Goal: Task Accomplishment & Management: Manage account settings

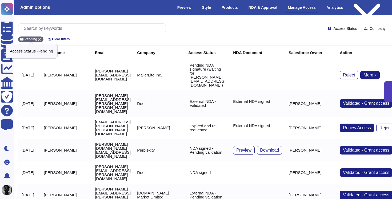
click at [40, 41] on icon at bounding box center [39, 39] width 3 height 3
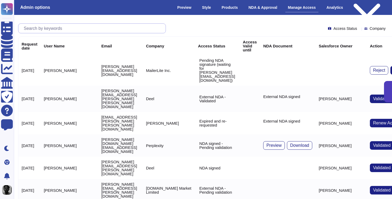
click at [54, 28] on input "text" at bounding box center [93, 28] width 144 height 9
paste input "[PERSON_NAME][EMAIL_ADDRESS][DOMAIN_NAME]"
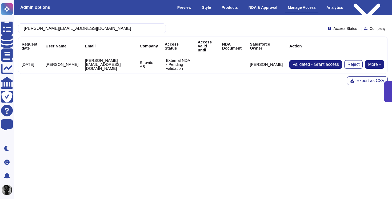
click at [377, 60] on button "More" at bounding box center [374, 64] width 19 height 9
type input "[PERSON_NAME][EMAIL_ADDRESS][DOMAIN_NAME]"
click at [360, 78] on link "Send NDA" at bounding box center [354, 81] width 59 height 6
